Goal: Task Accomplishment & Management: Manage account settings

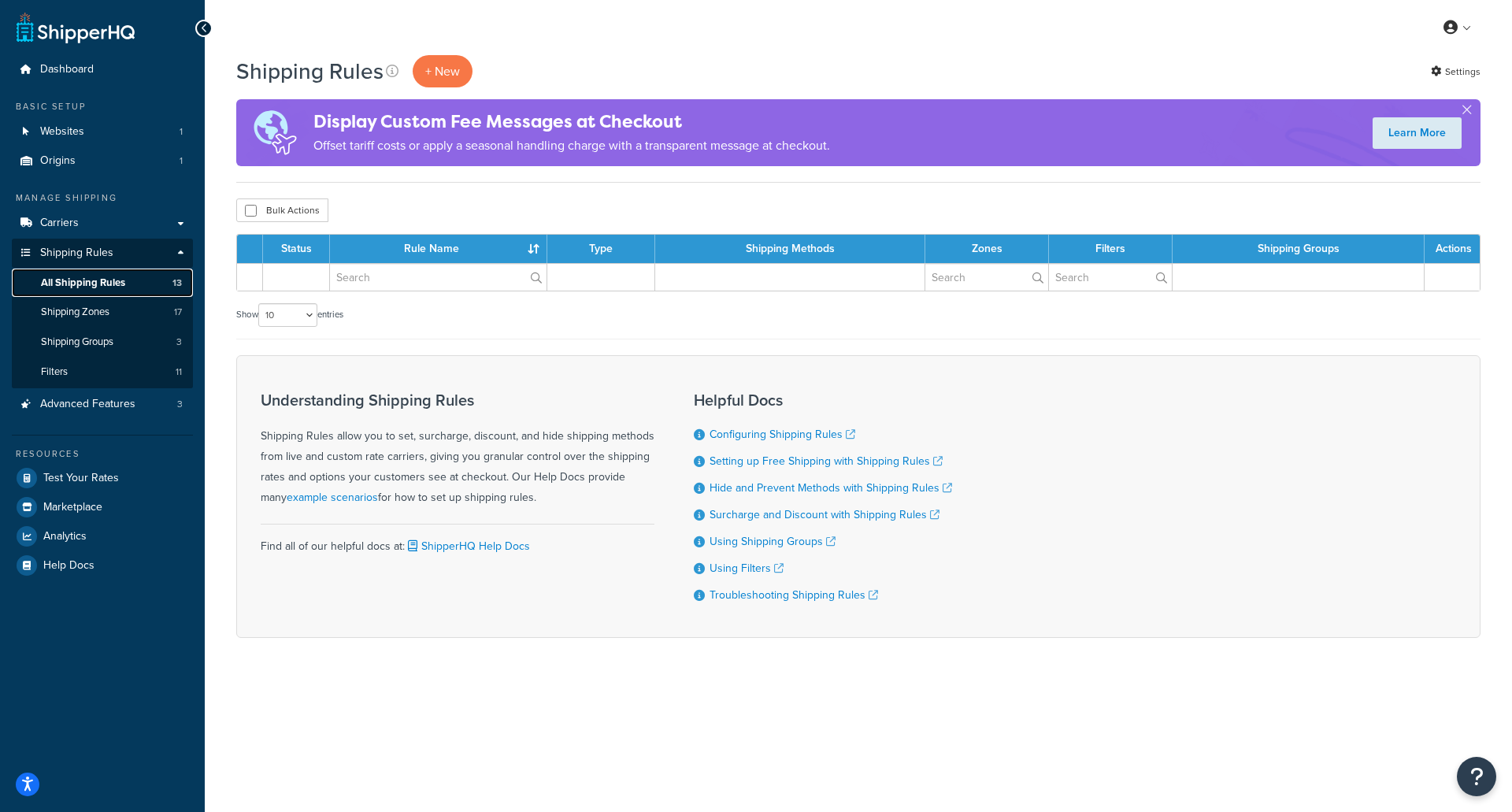
click at [116, 276] on span "All Shipping Rules" at bounding box center [83, 283] width 84 height 13
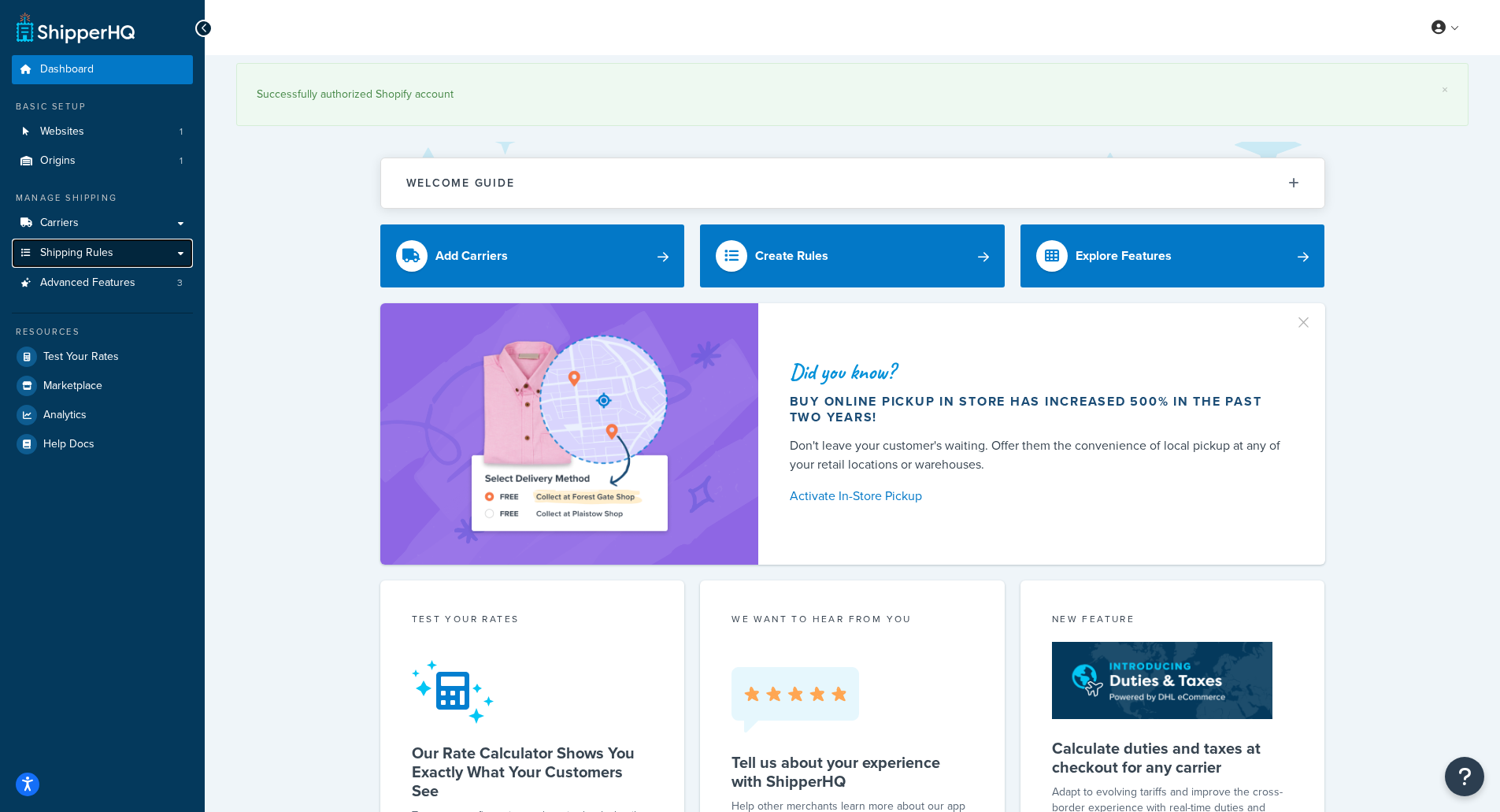
click at [130, 253] on link "Shipping Rules" at bounding box center [102, 253] width 181 height 29
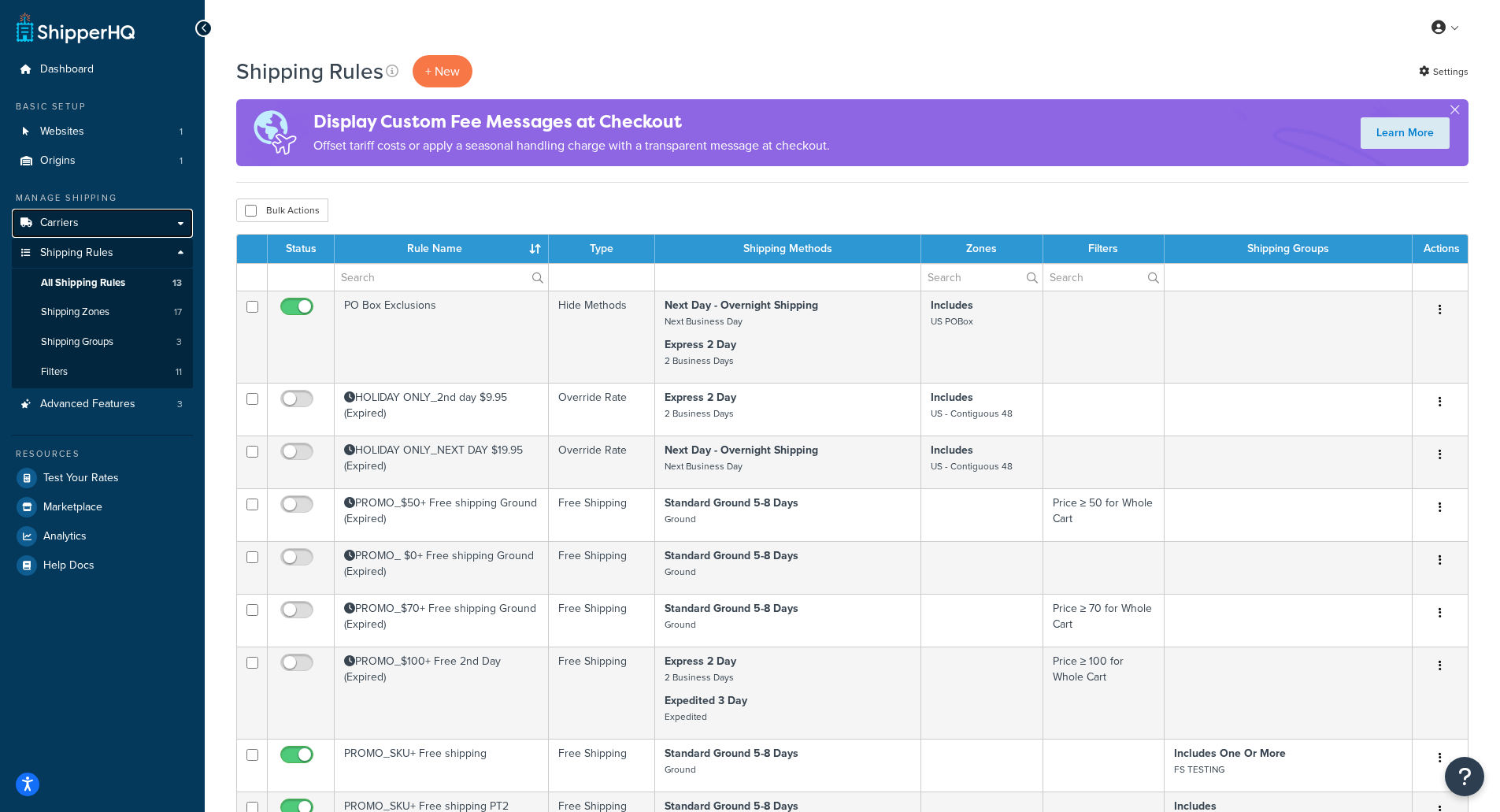
click at [76, 222] on span "Carriers" at bounding box center [59, 223] width 38 height 13
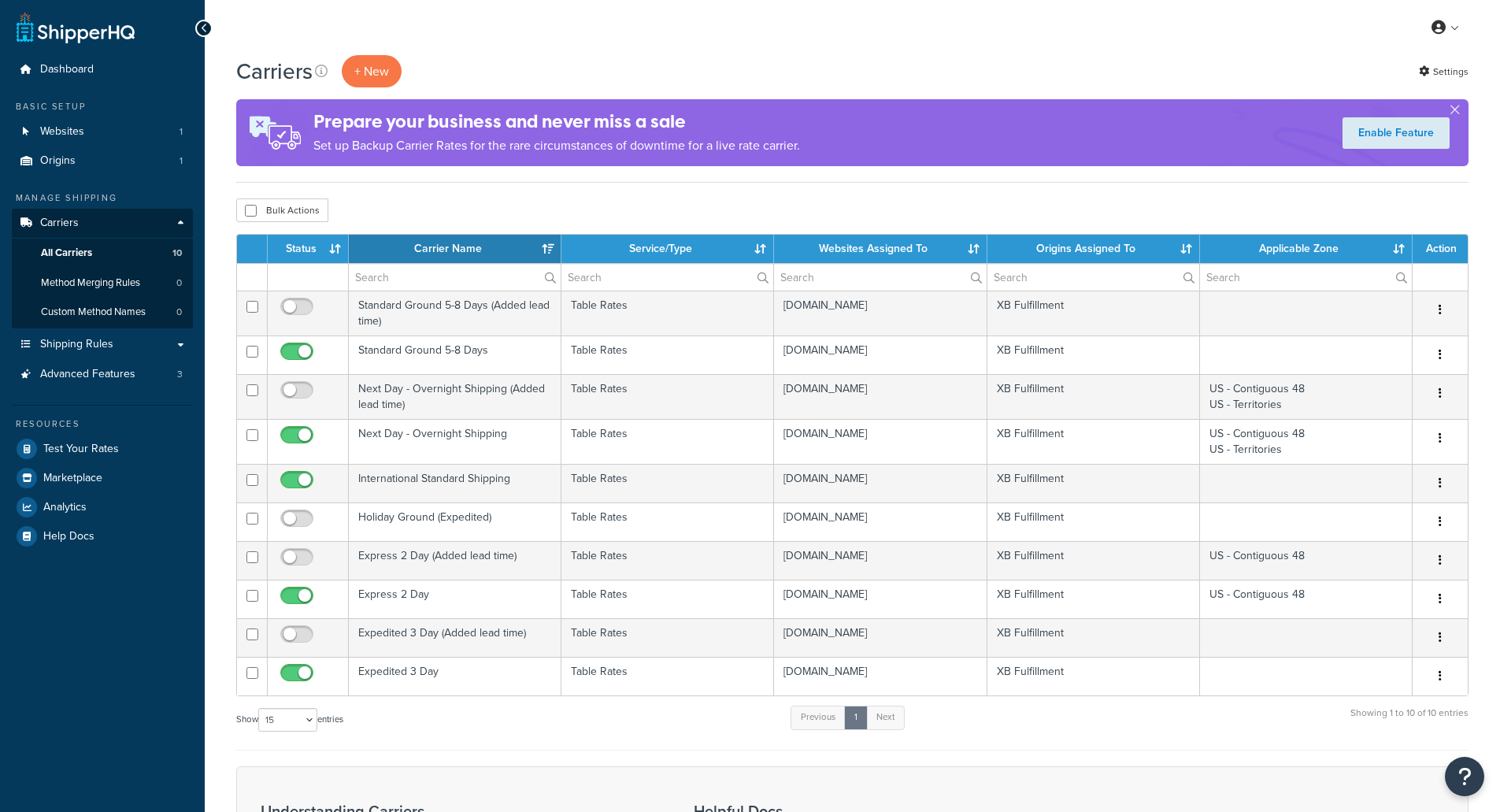
select select "15"
click at [100, 346] on span "Shipping Rules" at bounding box center [77, 344] width 73 height 13
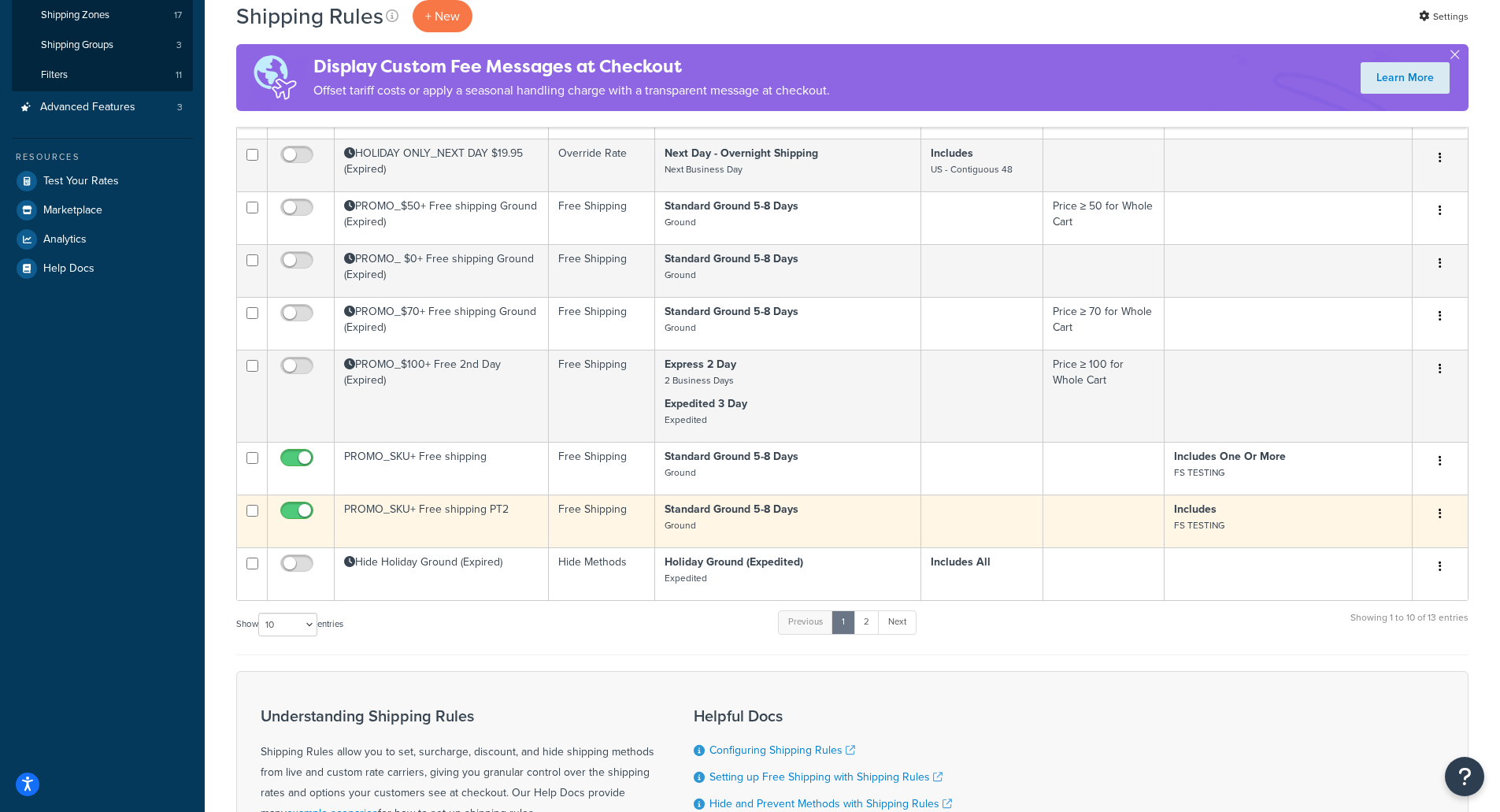
scroll to position [314, 0]
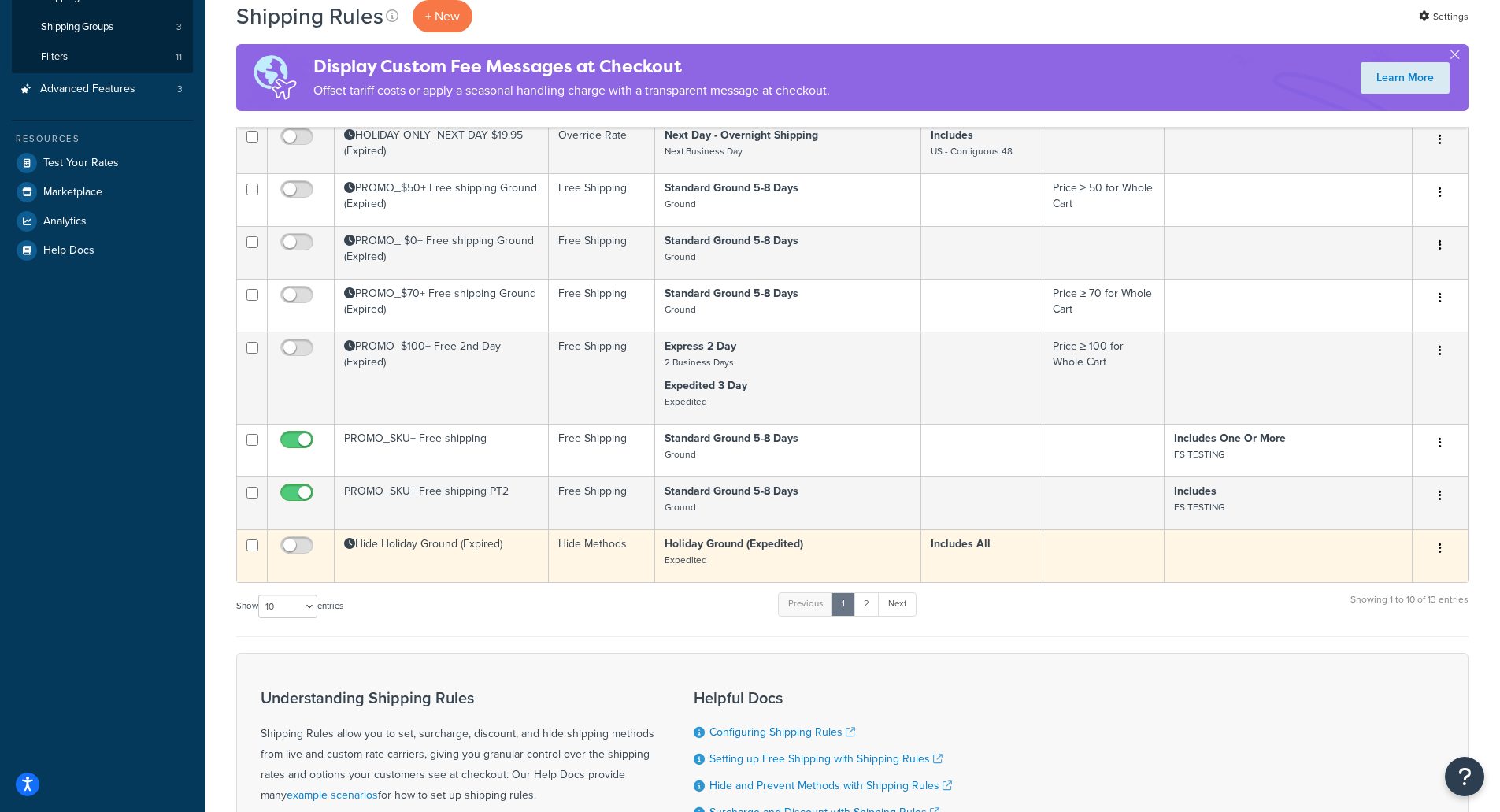
click at [408, 548] on td "Hide Holiday Ground (Expired)" at bounding box center [441, 555] width 214 height 53
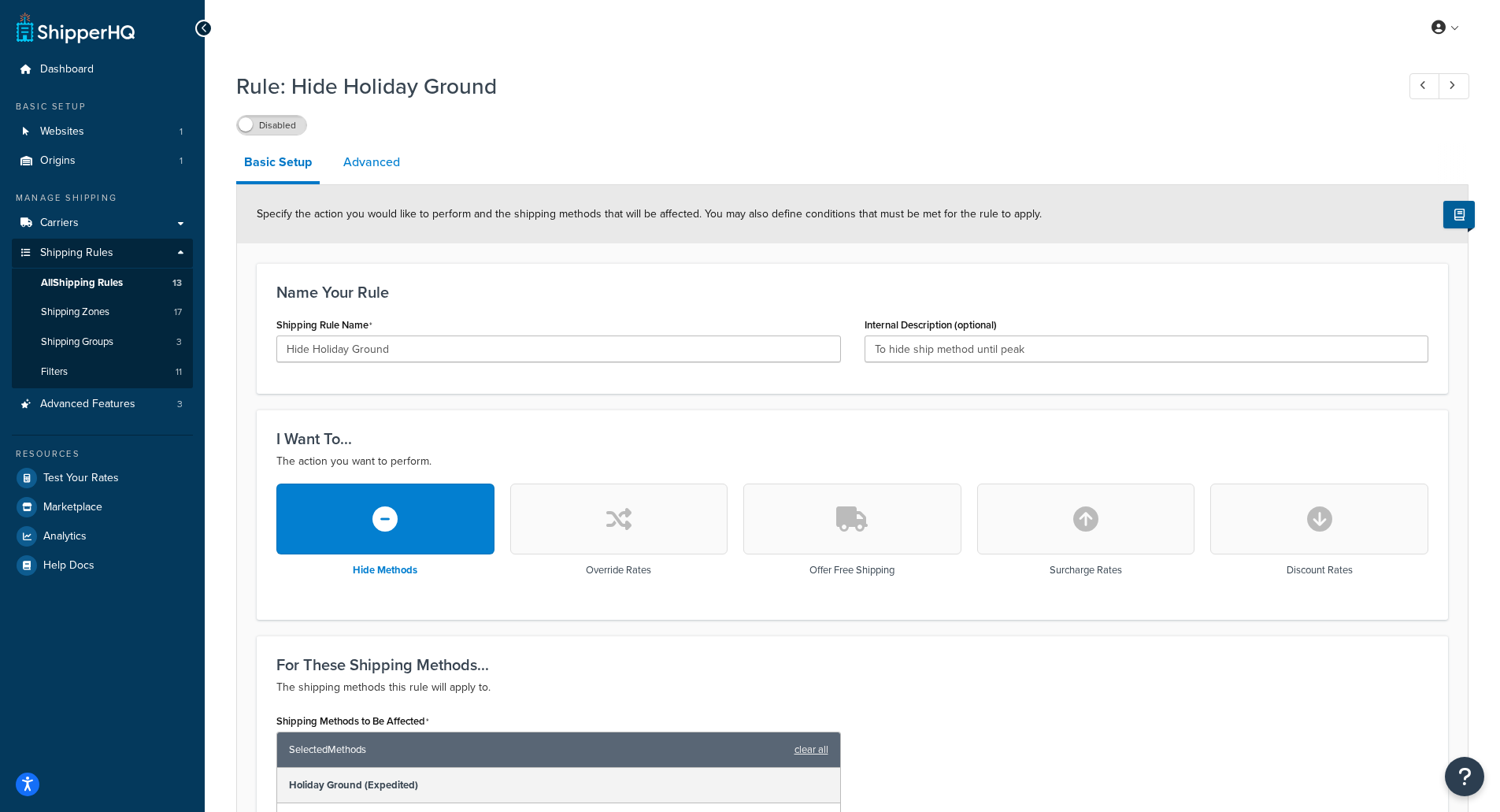
click at [370, 161] on link "Advanced" at bounding box center [372, 161] width 73 height 37
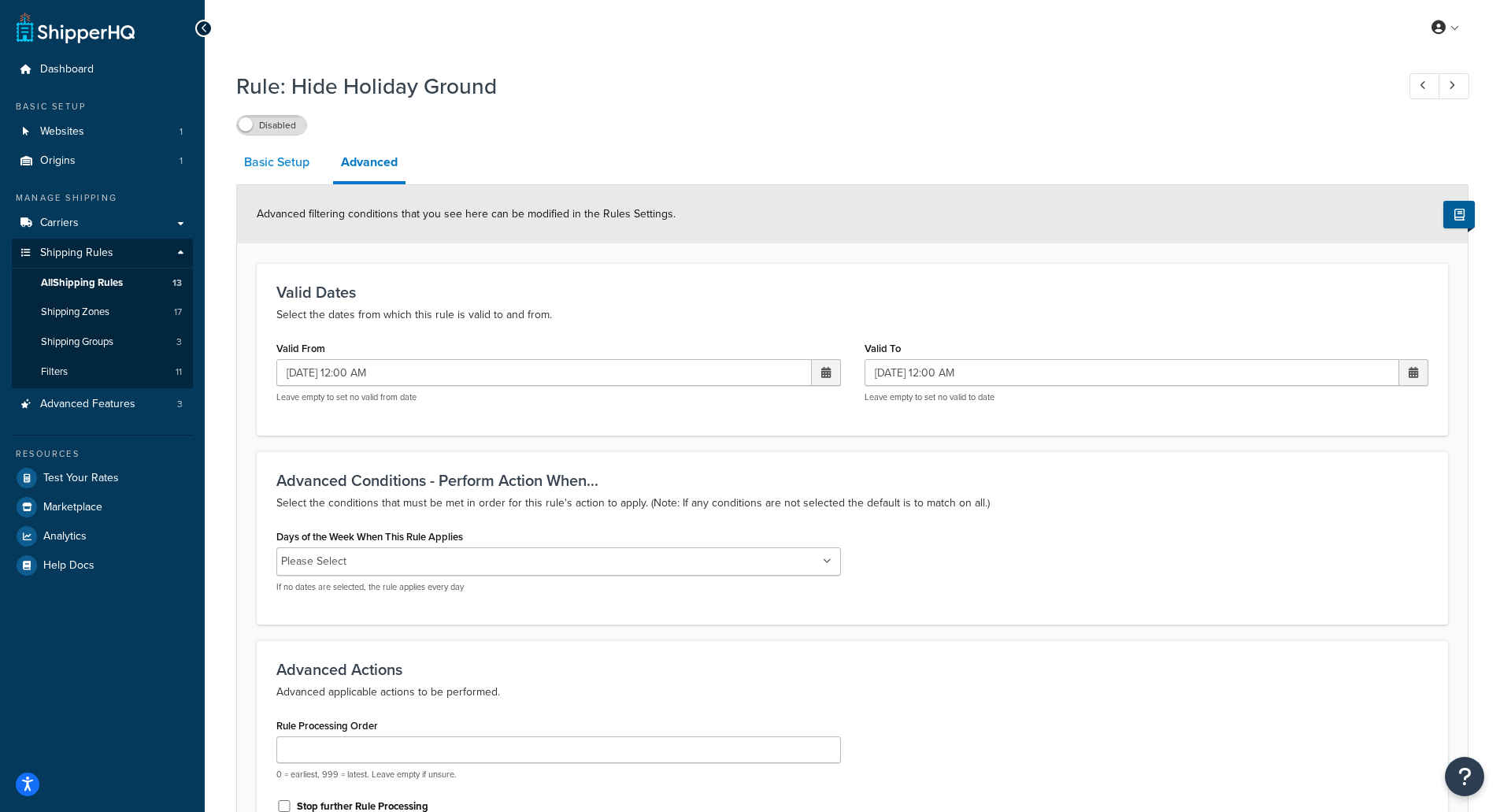
click at [293, 165] on link "Basic Setup" at bounding box center [276, 161] width 82 height 37
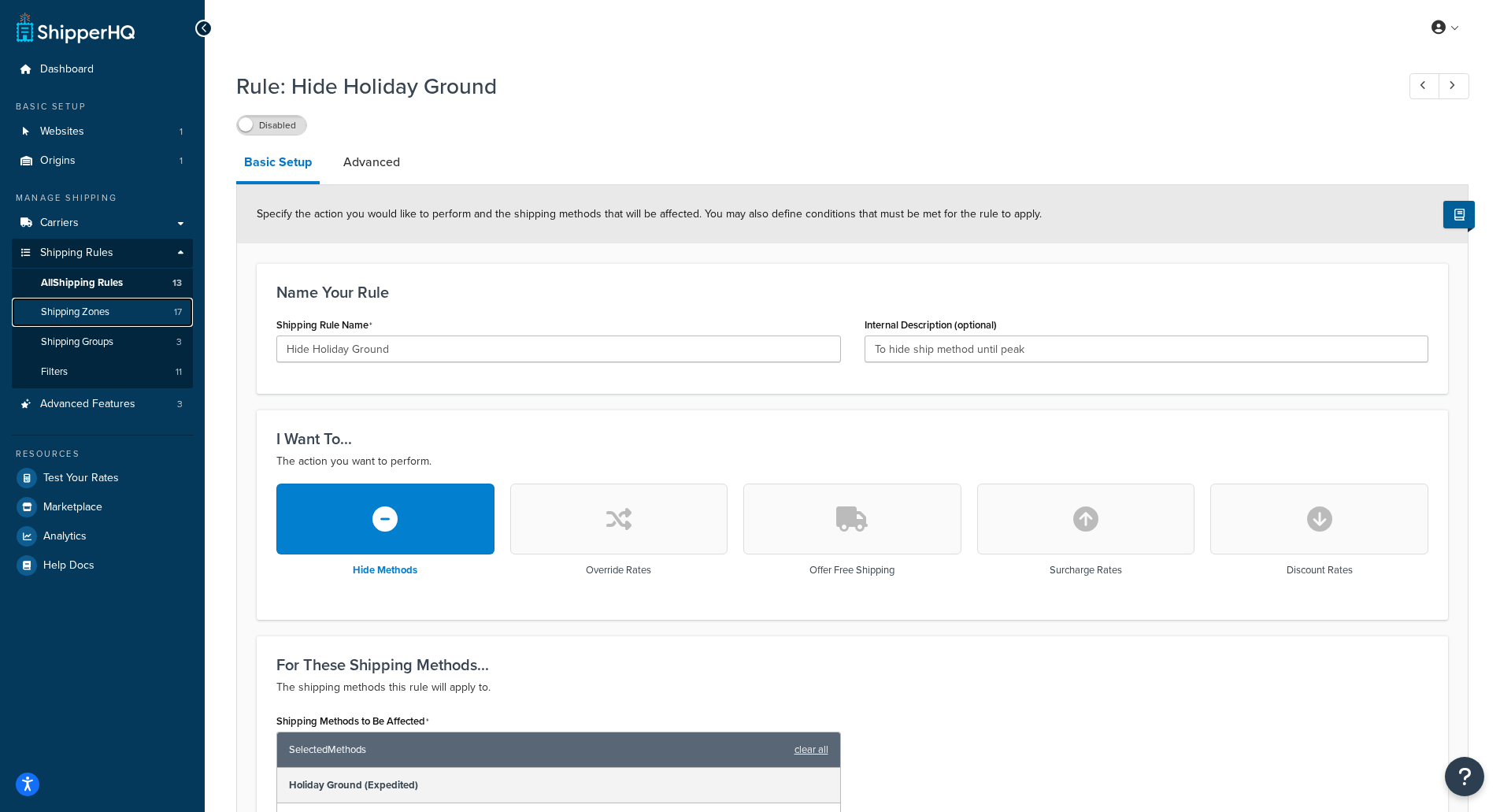
click at [155, 318] on link "Shipping Zones 17" at bounding box center [102, 312] width 181 height 29
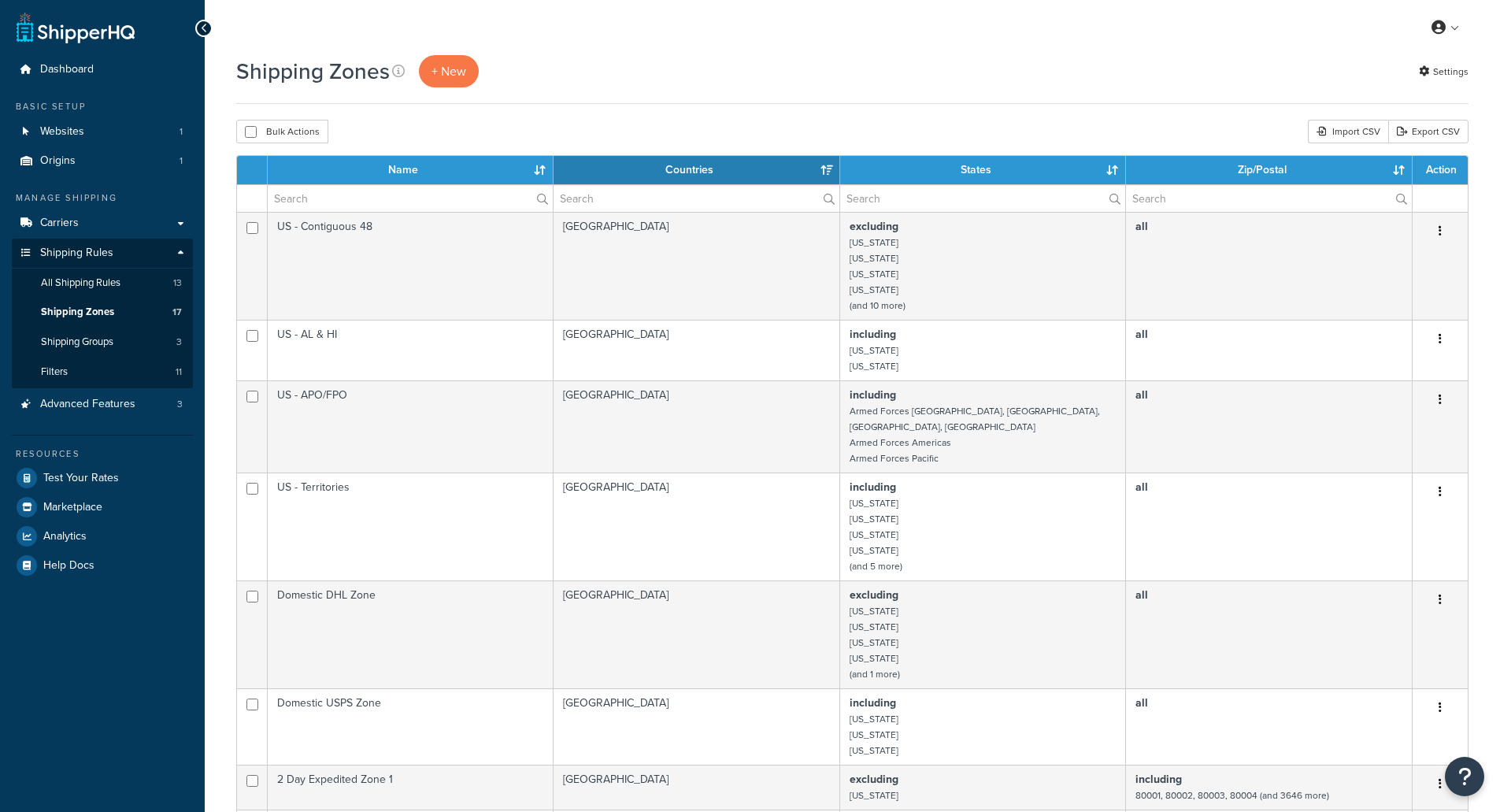
select select "15"
click at [121, 336] on link "Shipping Groups 3" at bounding box center [102, 342] width 181 height 29
